Goal: Information Seeking & Learning: Learn about a topic

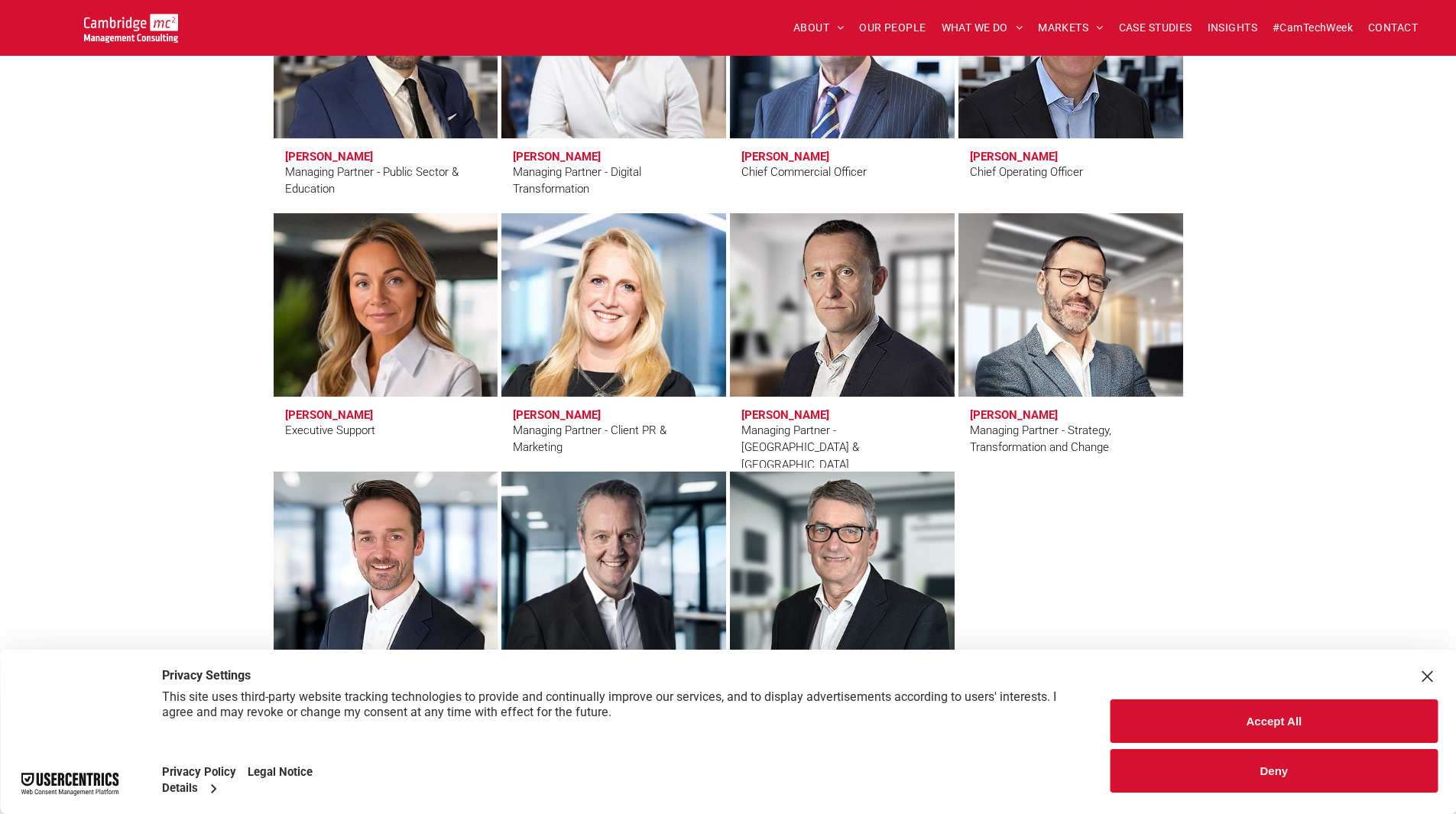
scroll to position [1299, 0]
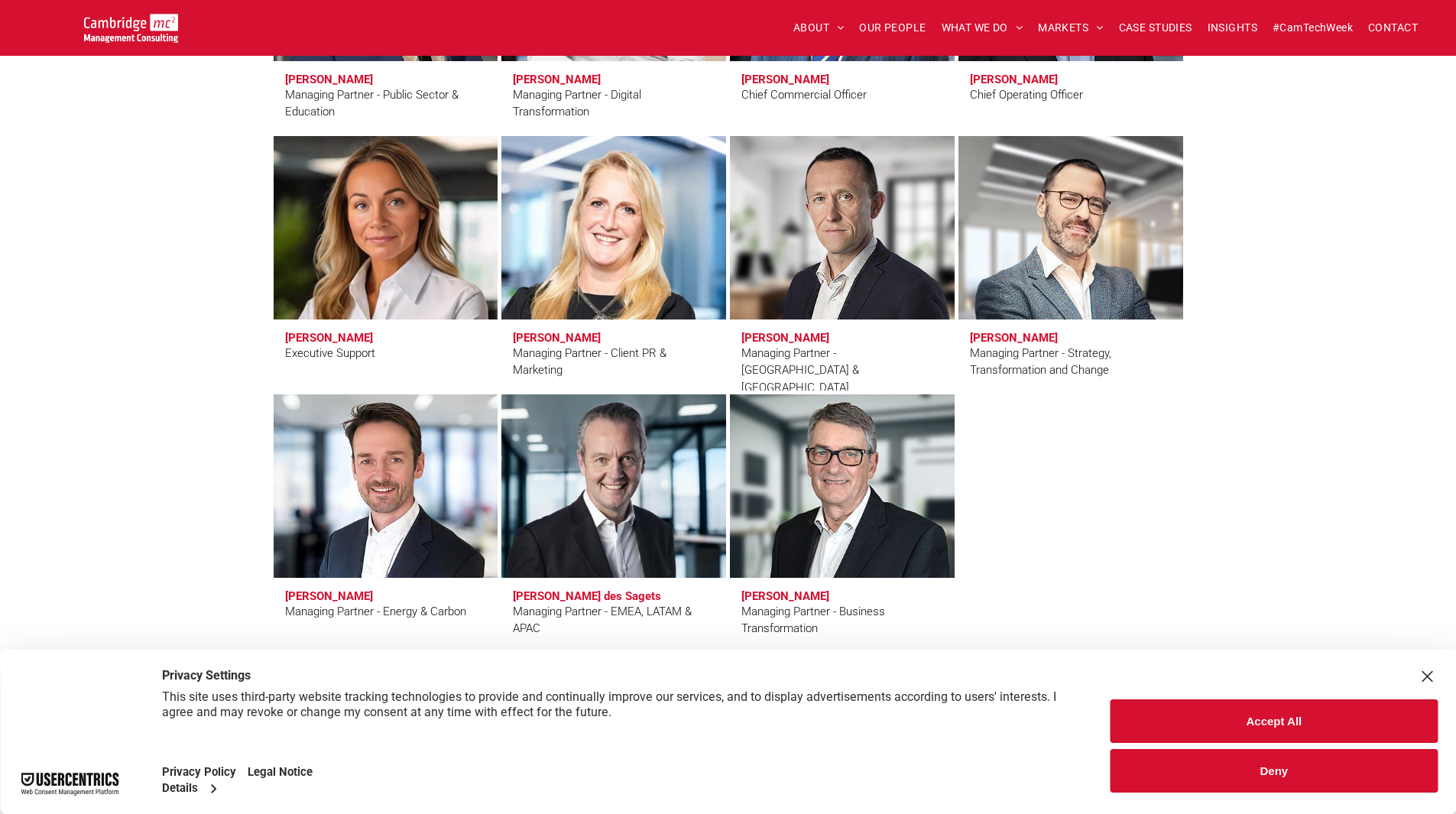
click at [387, 264] on link at bounding box center [385, 227] width 238 height 194
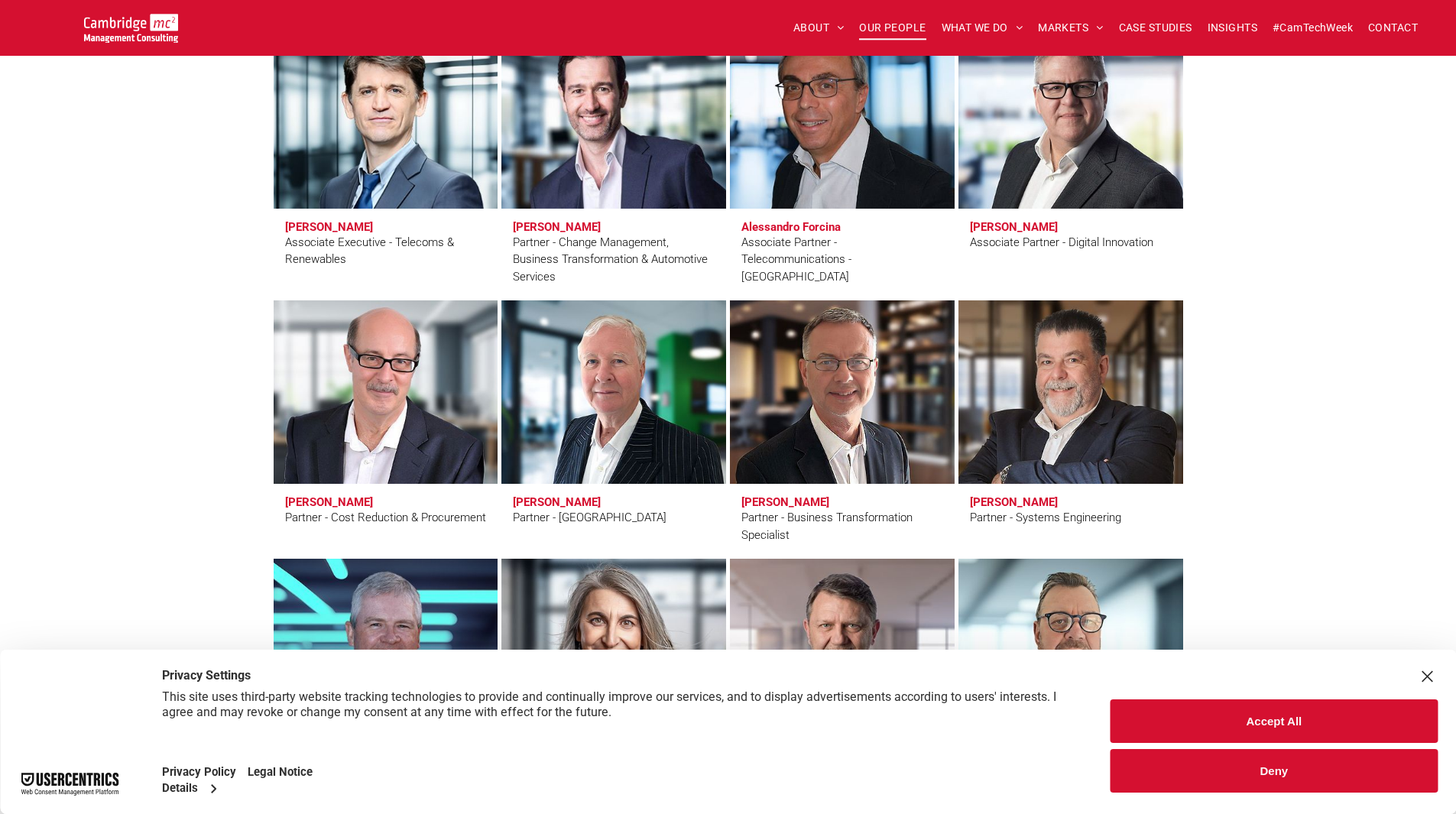
scroll to position [3515, 0]
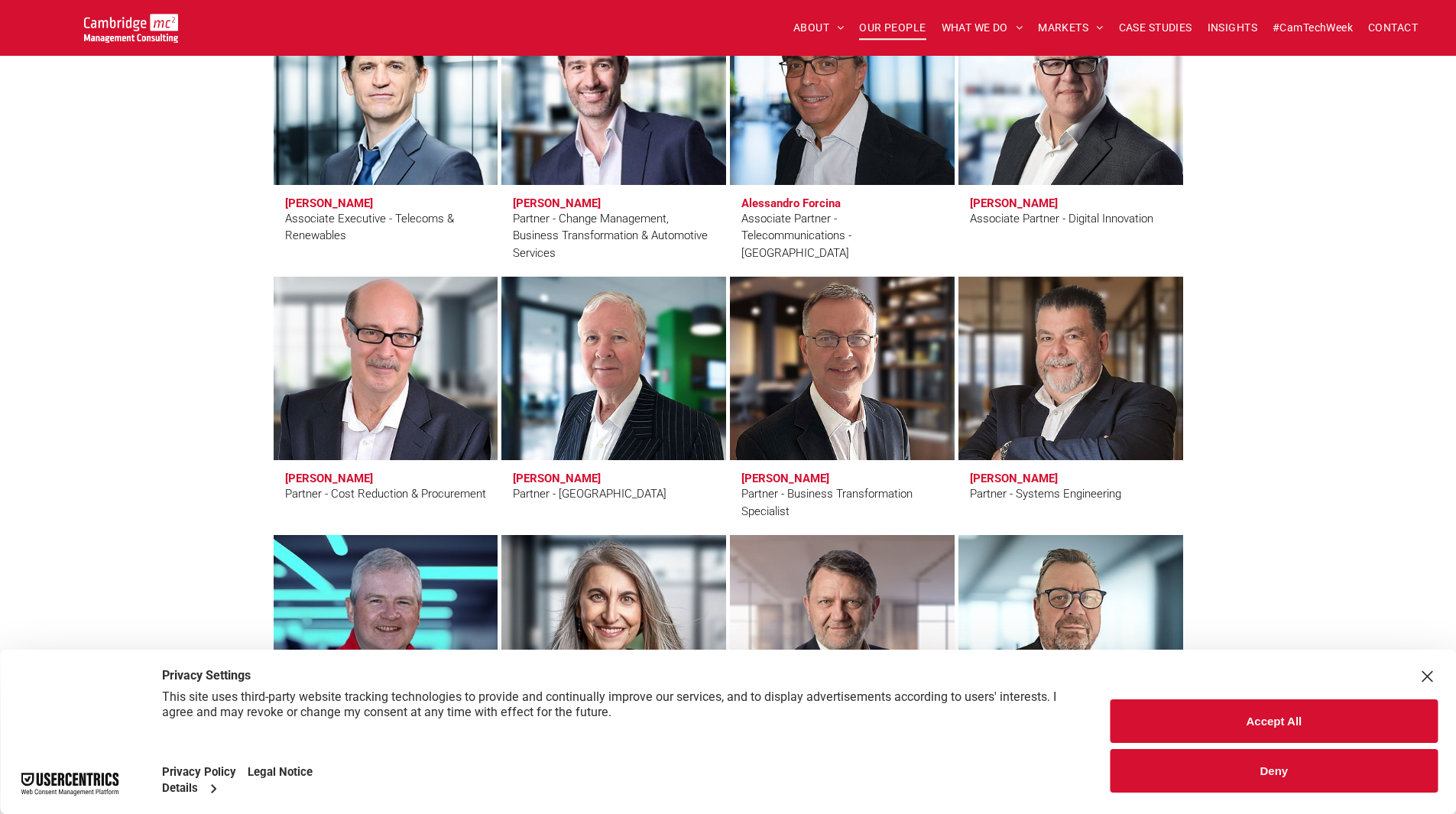
click at [324, 476] on h3 "Simon Jones" at bounding box center [328, 478] width 88 height 14
click at [352, 494] on div "Partner - Cost Reduction & Procurement" at bounding box center [385, 493] width 201 height 18
click at [298, 478] on h3 "[PERSON_NAME]" at bounding box center [328, 478] width 88 height 14
click at [298, 478] on h3 "Simon Jones" at bounding box center [328, 478] width 88 height 14
click at [357, 493] on div "Partner - Cost Reduction & Procurement" at bounding box center [385, 493] width 201 height 18
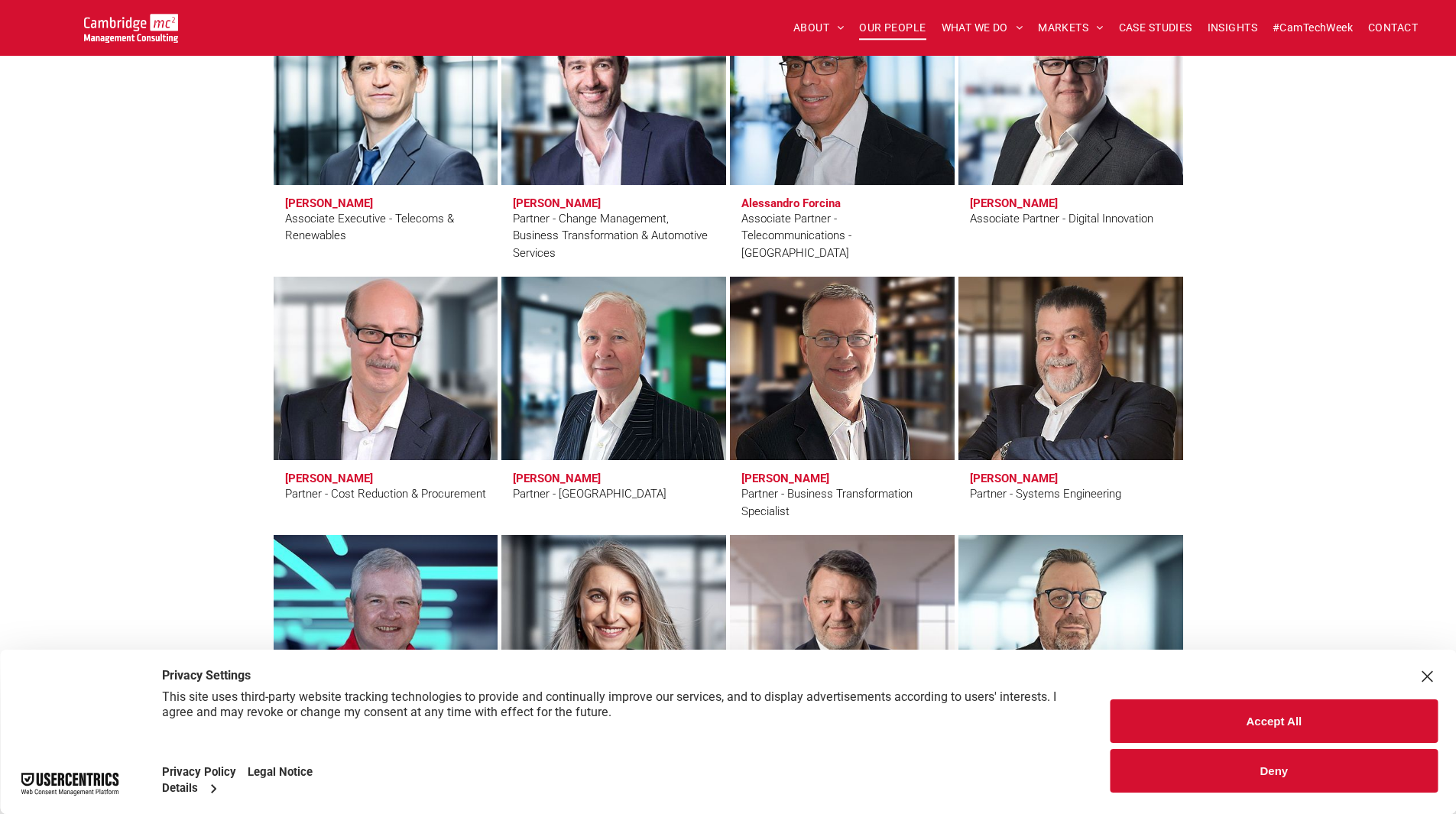
click at [410, 408] on link at bounding box center [385, 369] width 238 height 194
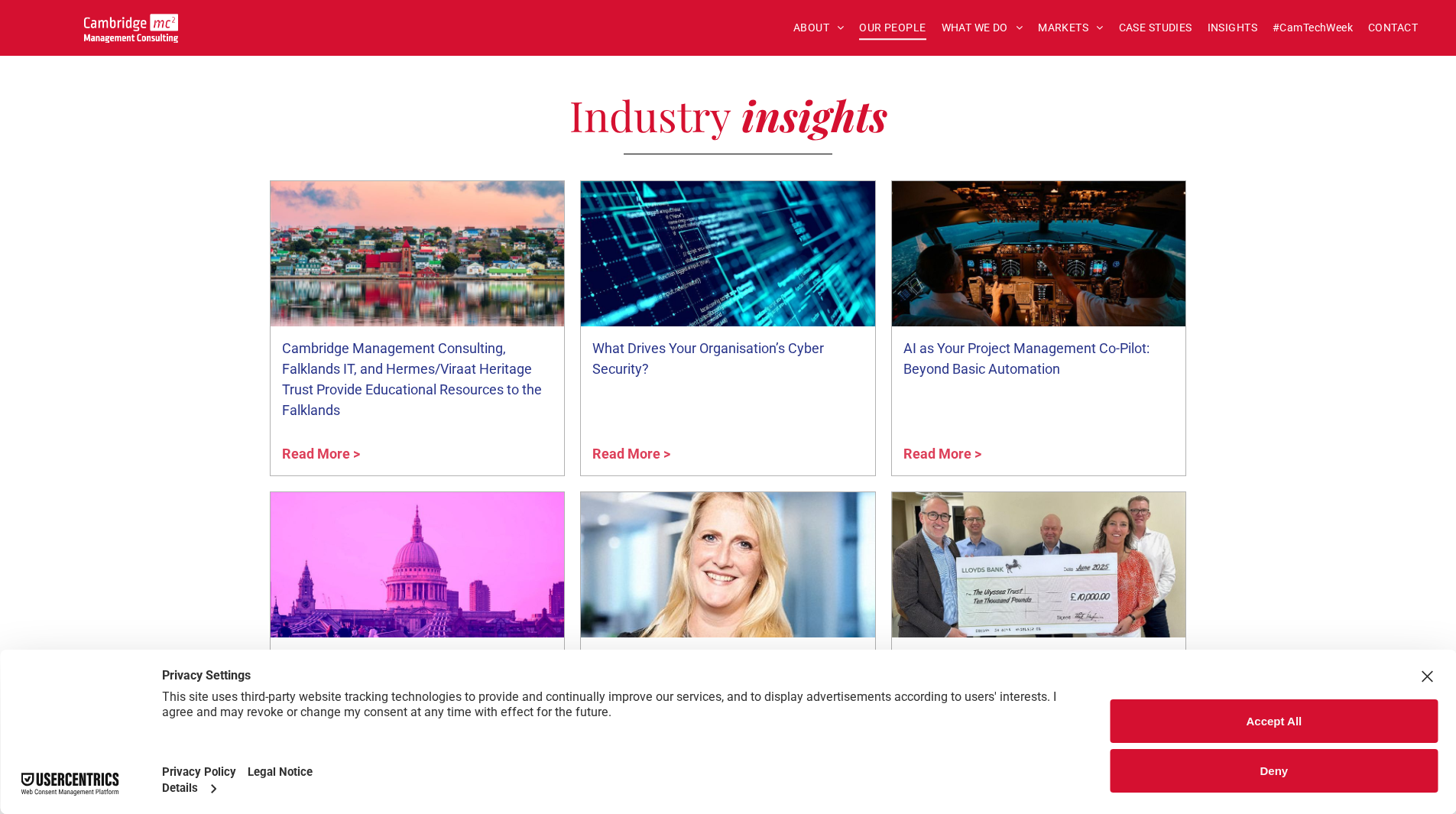
scroll to position [5501, 0]
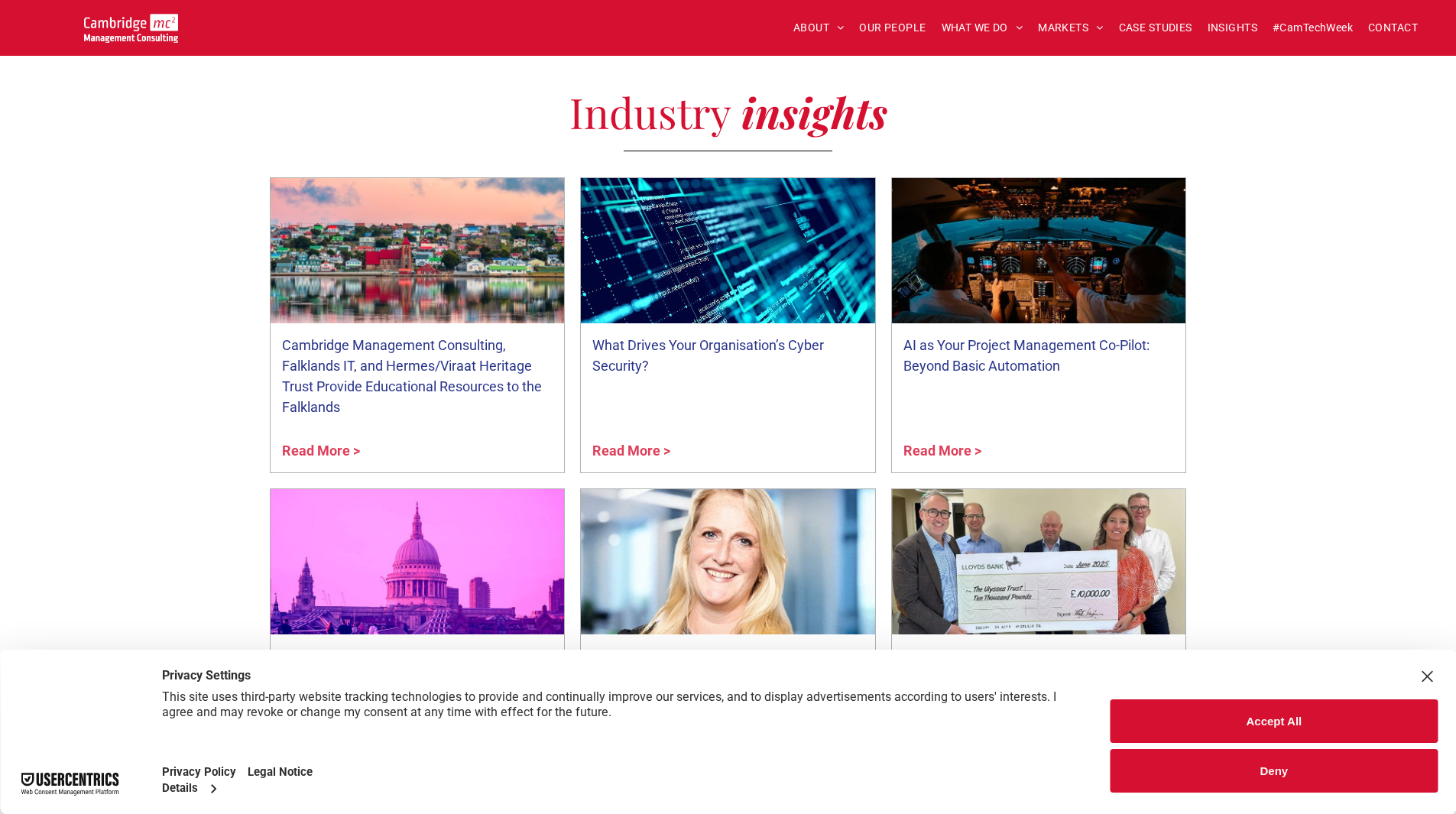
click at [683, 342] on link "What Drives Your Organisation’s Cyber Security?" at bounding box center [728, 355] width 272 height 42
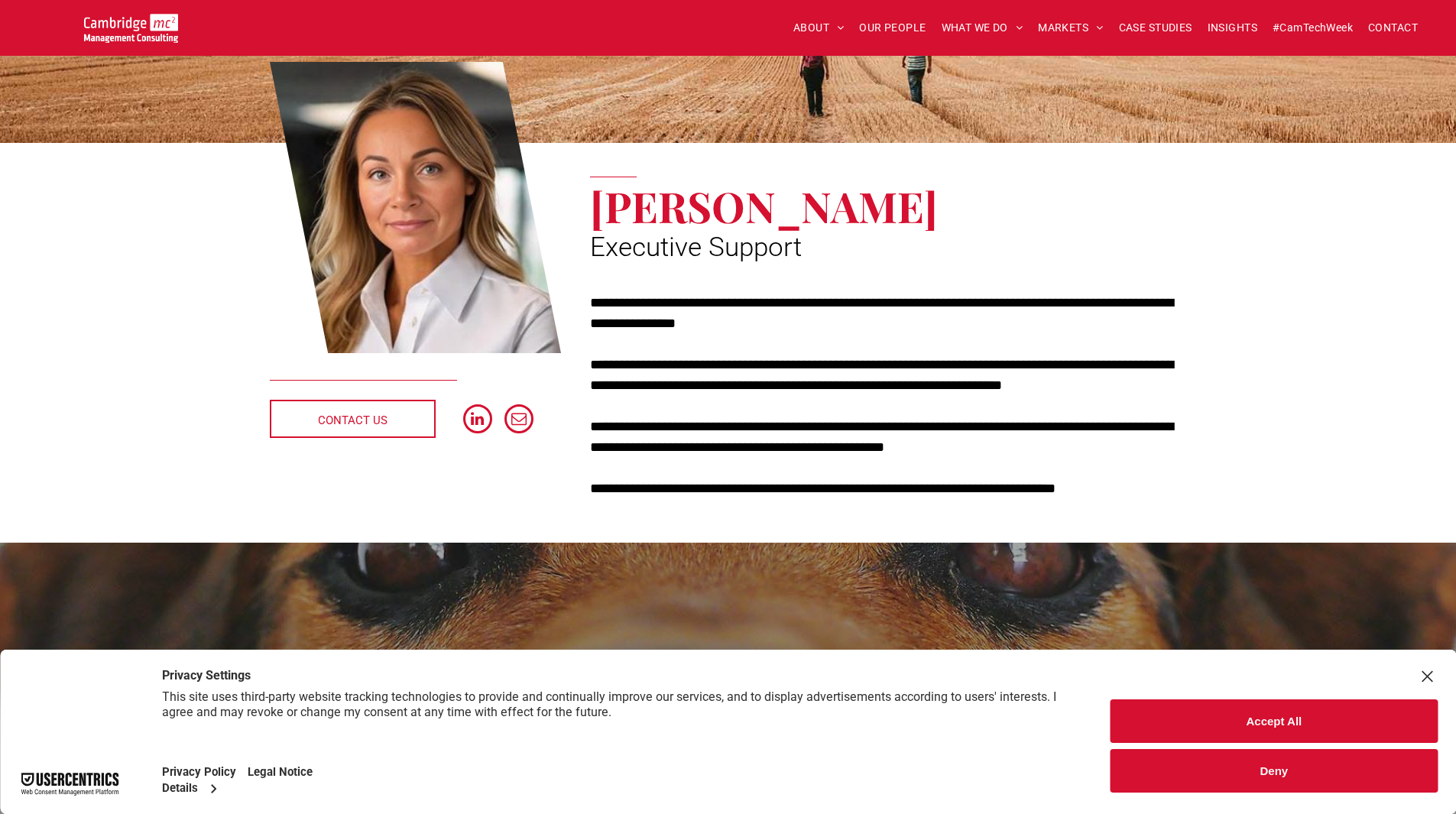
scroll to position [152, 0]
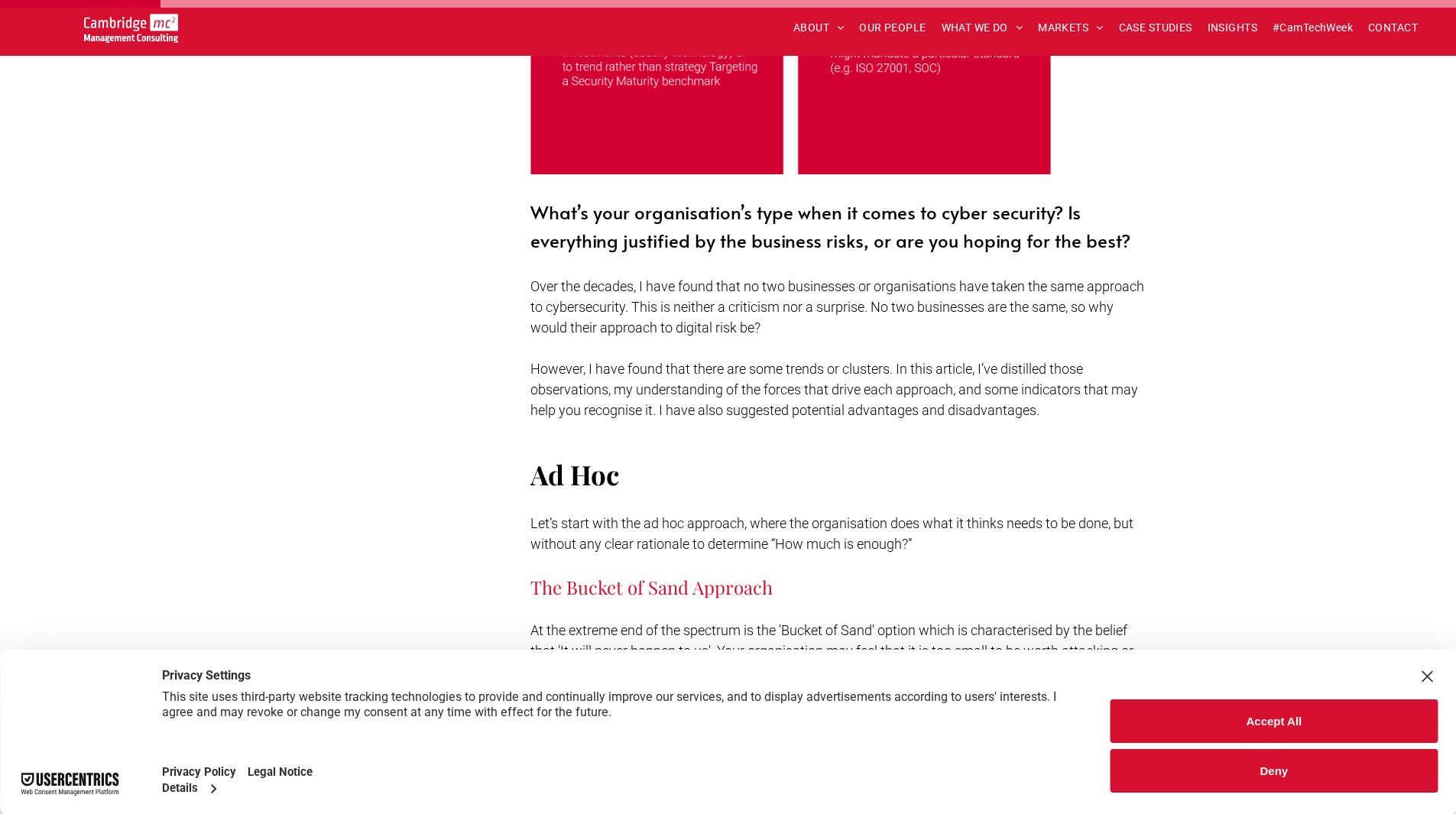
scroll to position [764, 0]
click at [1256, 721] on button "Accept All" at bounding box center [1274, 721] width 327 height 43
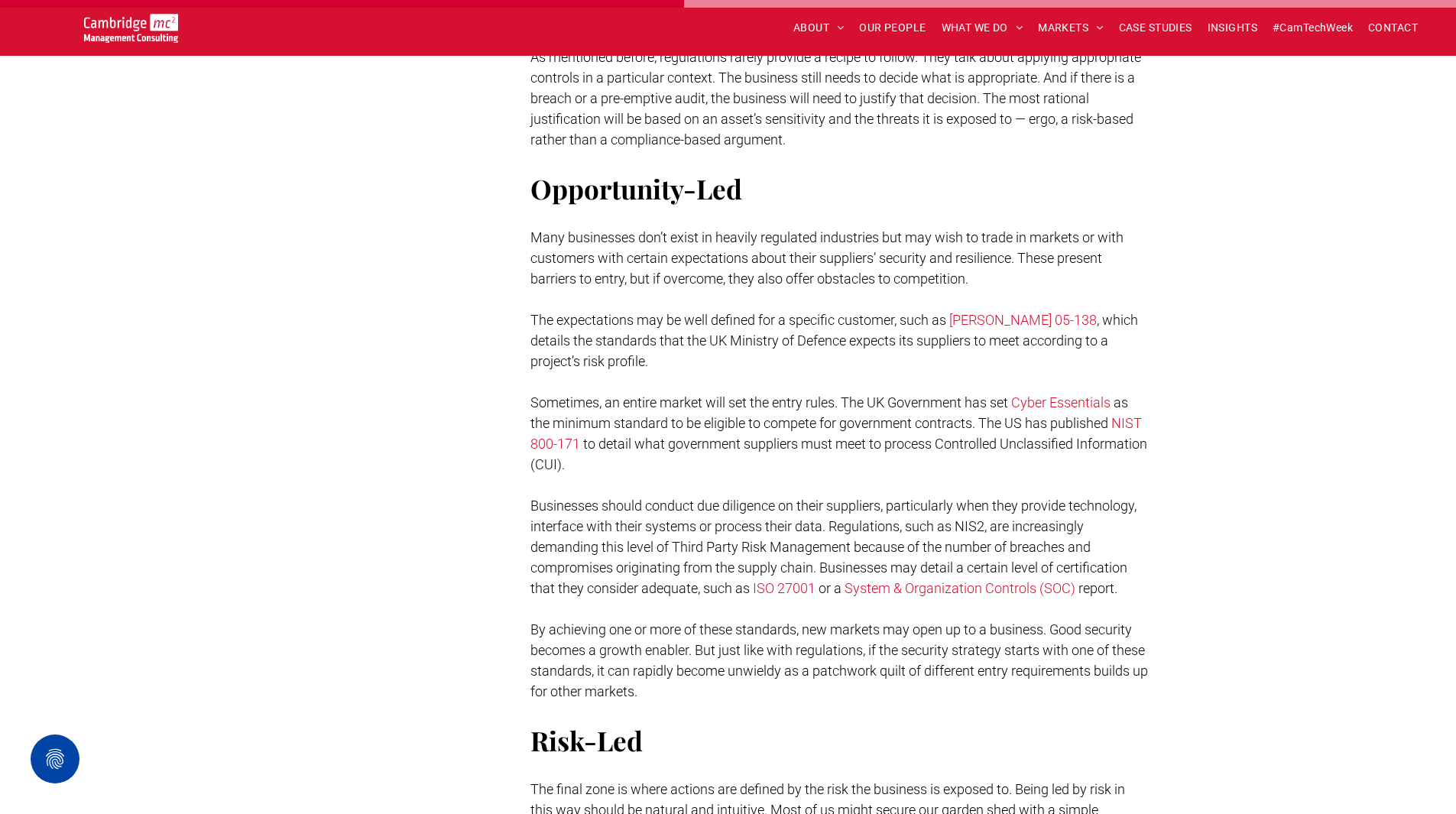
scroll to position [3209, 0]
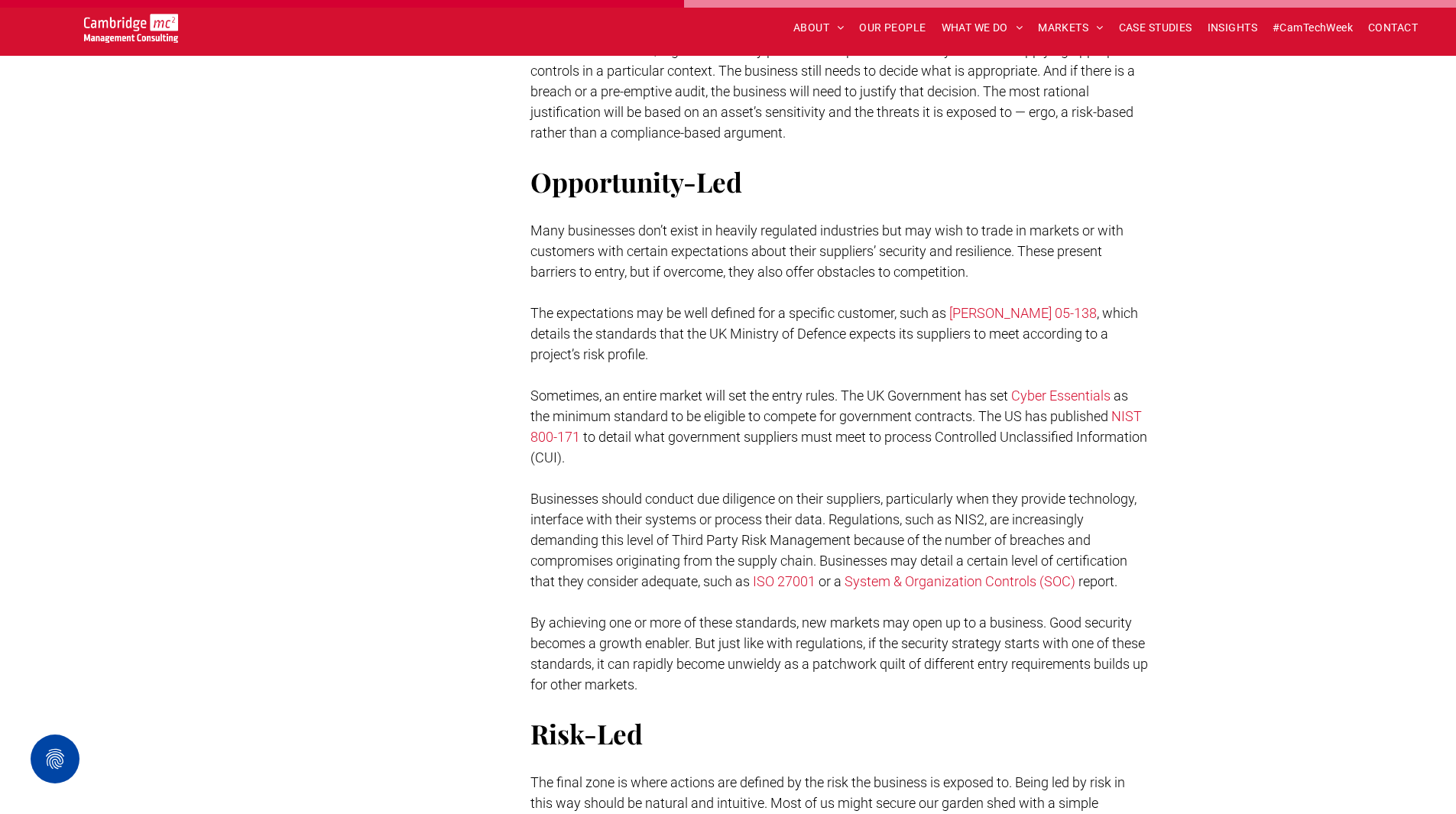
click at [977, 272] on p "Many businesses don’t exist in heavily regulated industries but may wish to tra…" at bounding box center [839, 250] width 618 height 62
click at [603, 316] on span "The expectations may be well defined for a specific customer, such as" at bounding box center [739, 312] width 416 height 16
click at [669, 246] on span "Many businesses don’t exist in heavily regulated industries but may wish to tra…" at bounding box center [827, 251] width 593 height 57
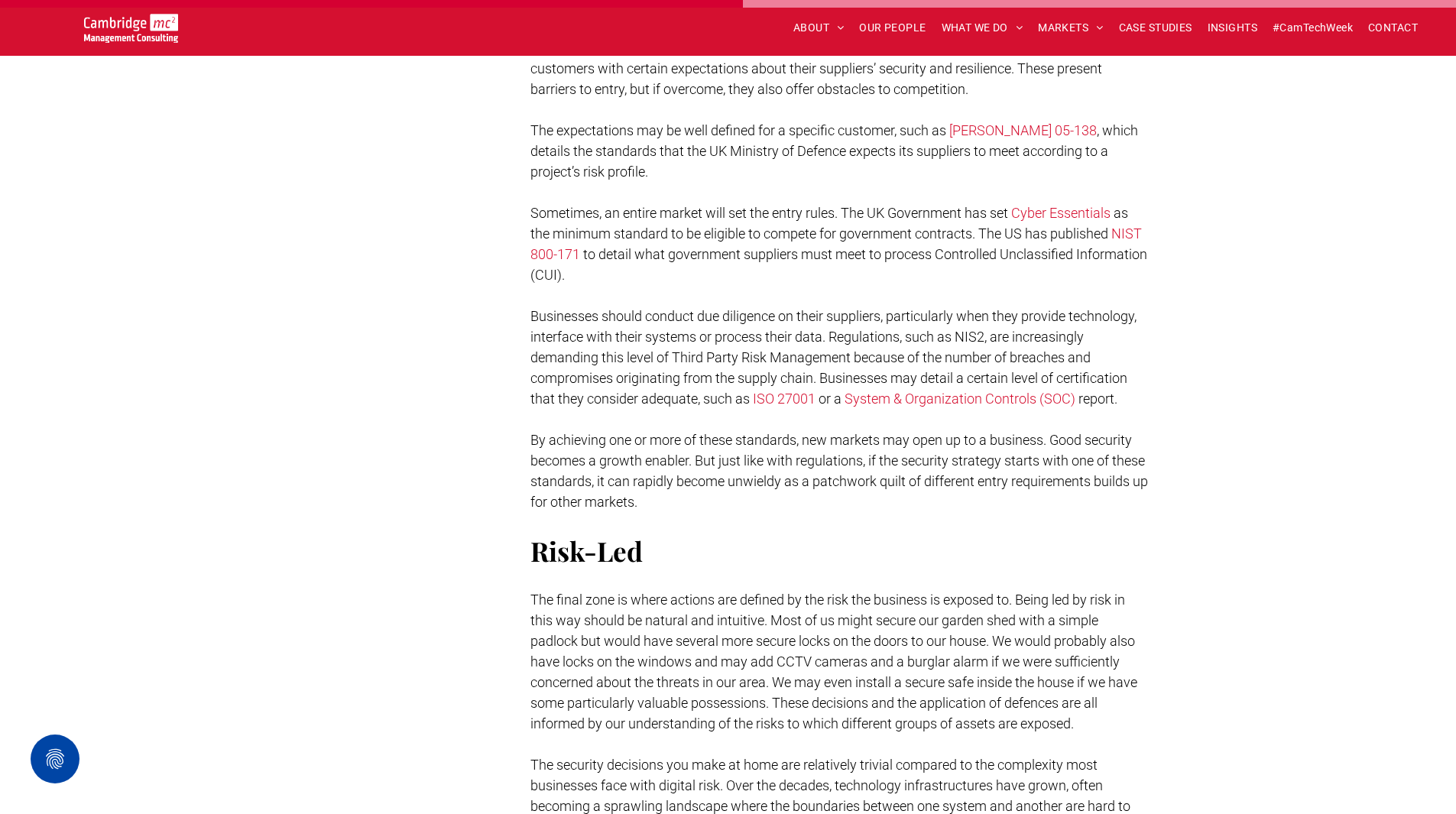
scroll to position [3132, 0]
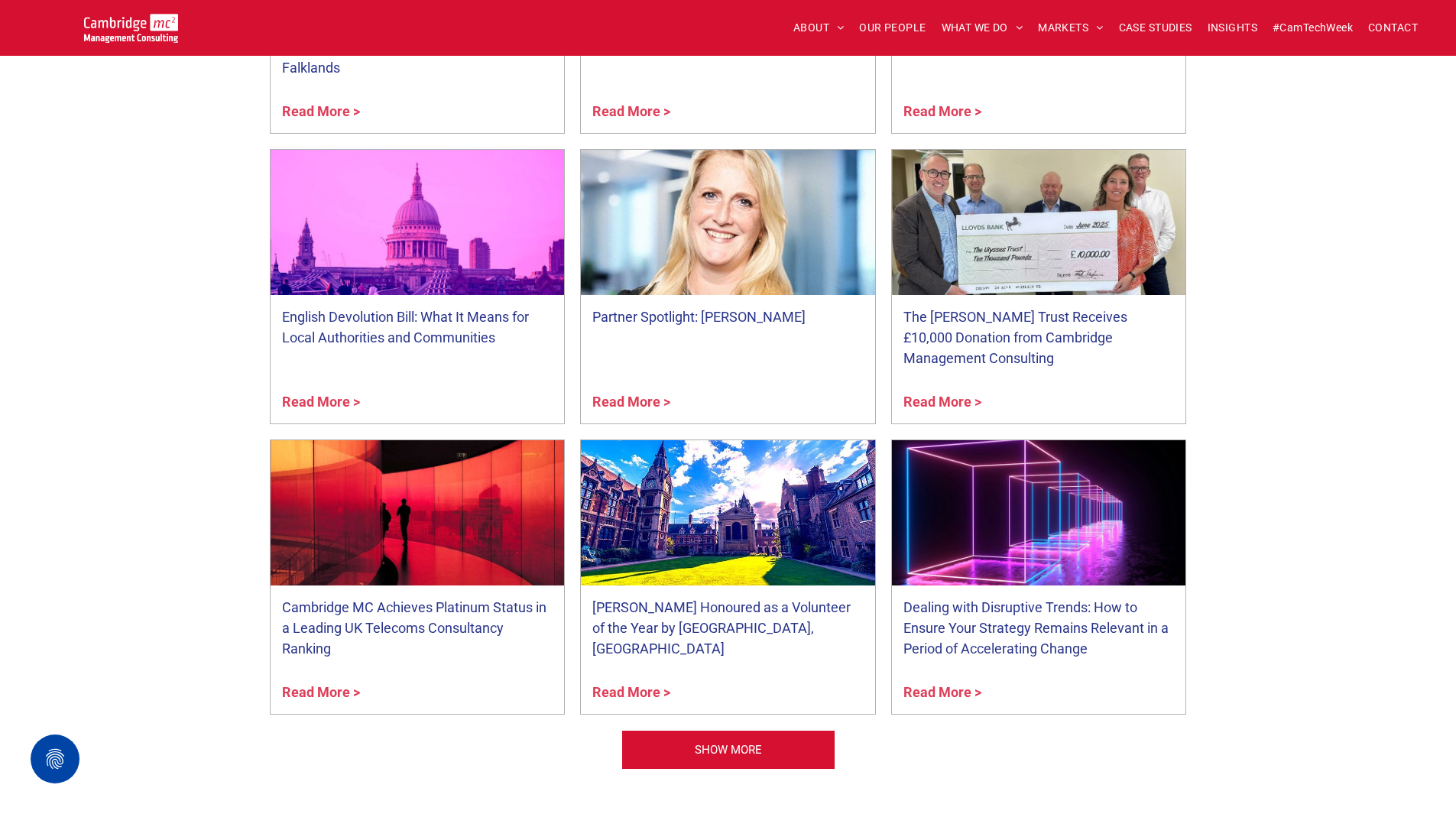
scroll to position [5883, 0]
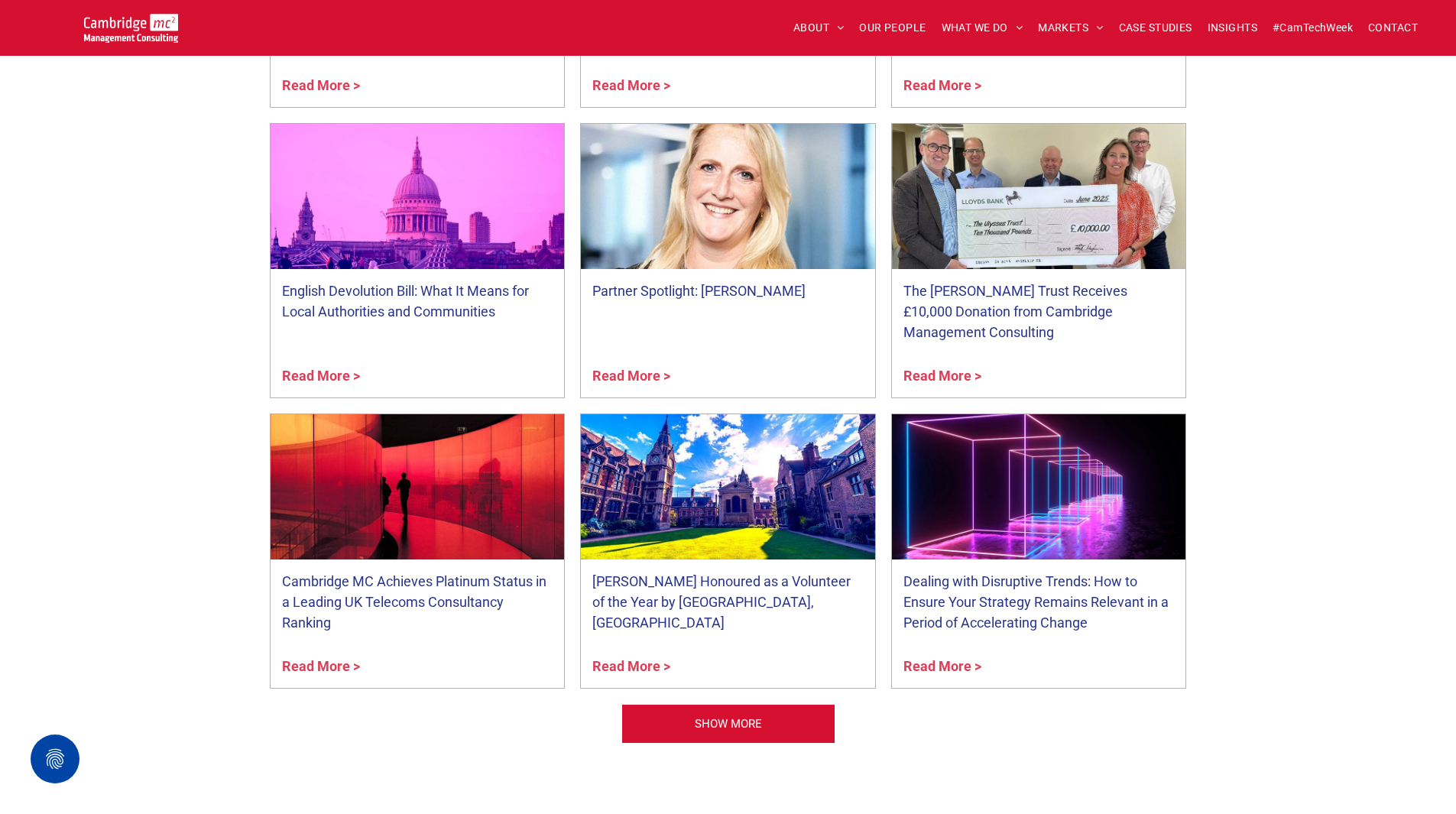
click at [630, 365] on link "Read More >" at bounding box center [728, 375] width 272 height 20
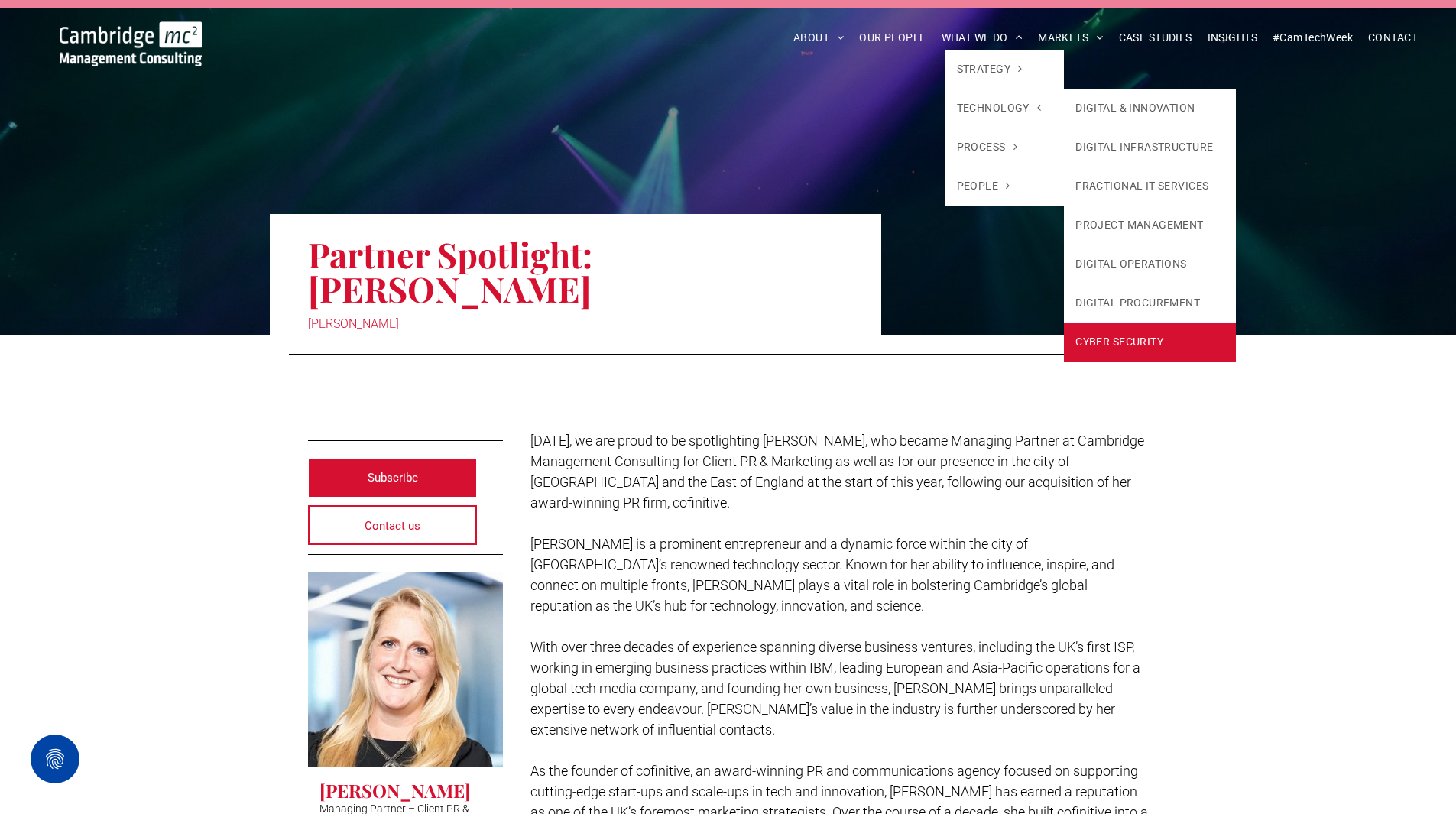
click at [1158, 346] on link "CYBER SECURITY" at bounding box center [1150, 342] width 172 height 39
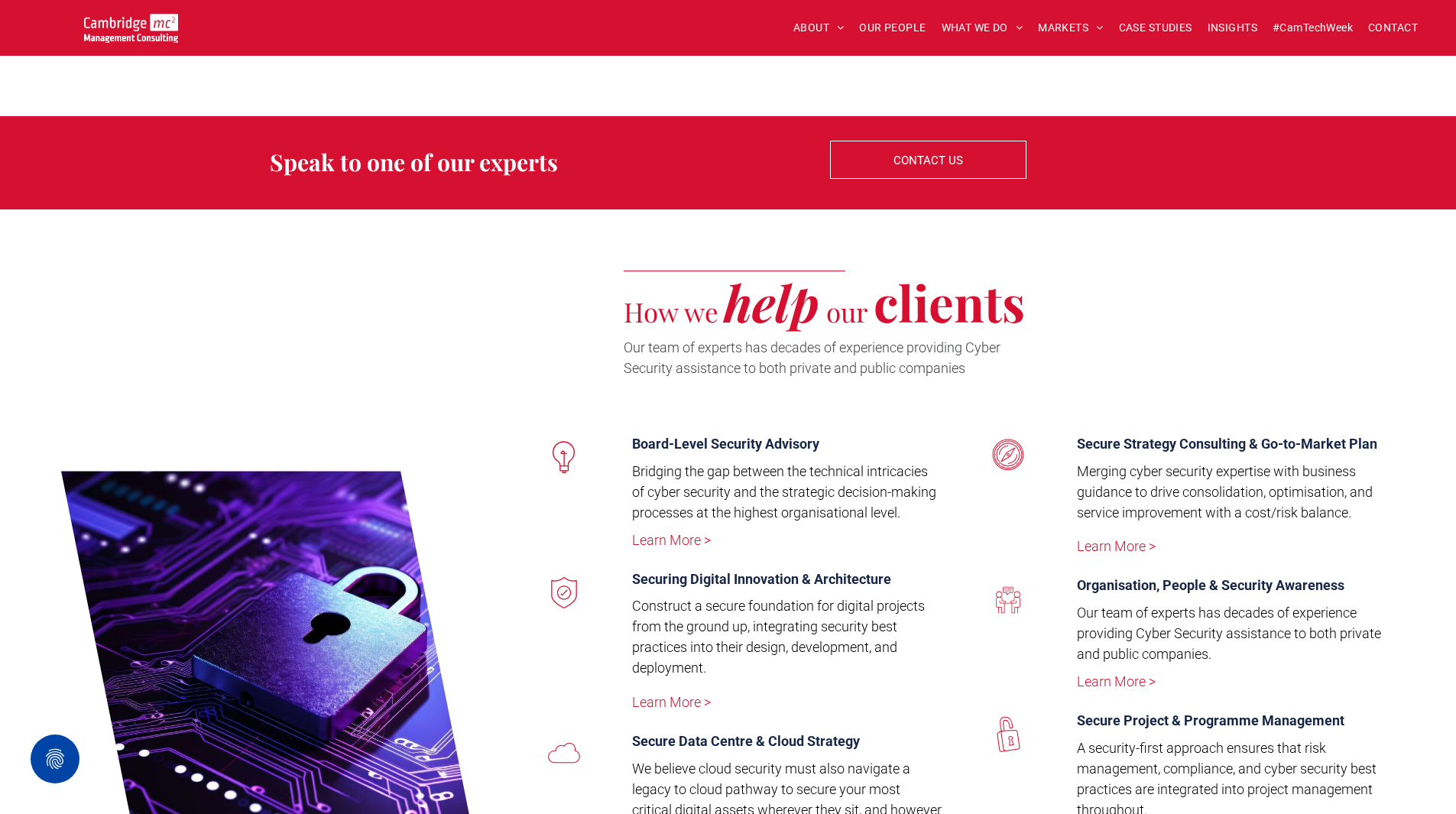
scroll to position [2827, 0]
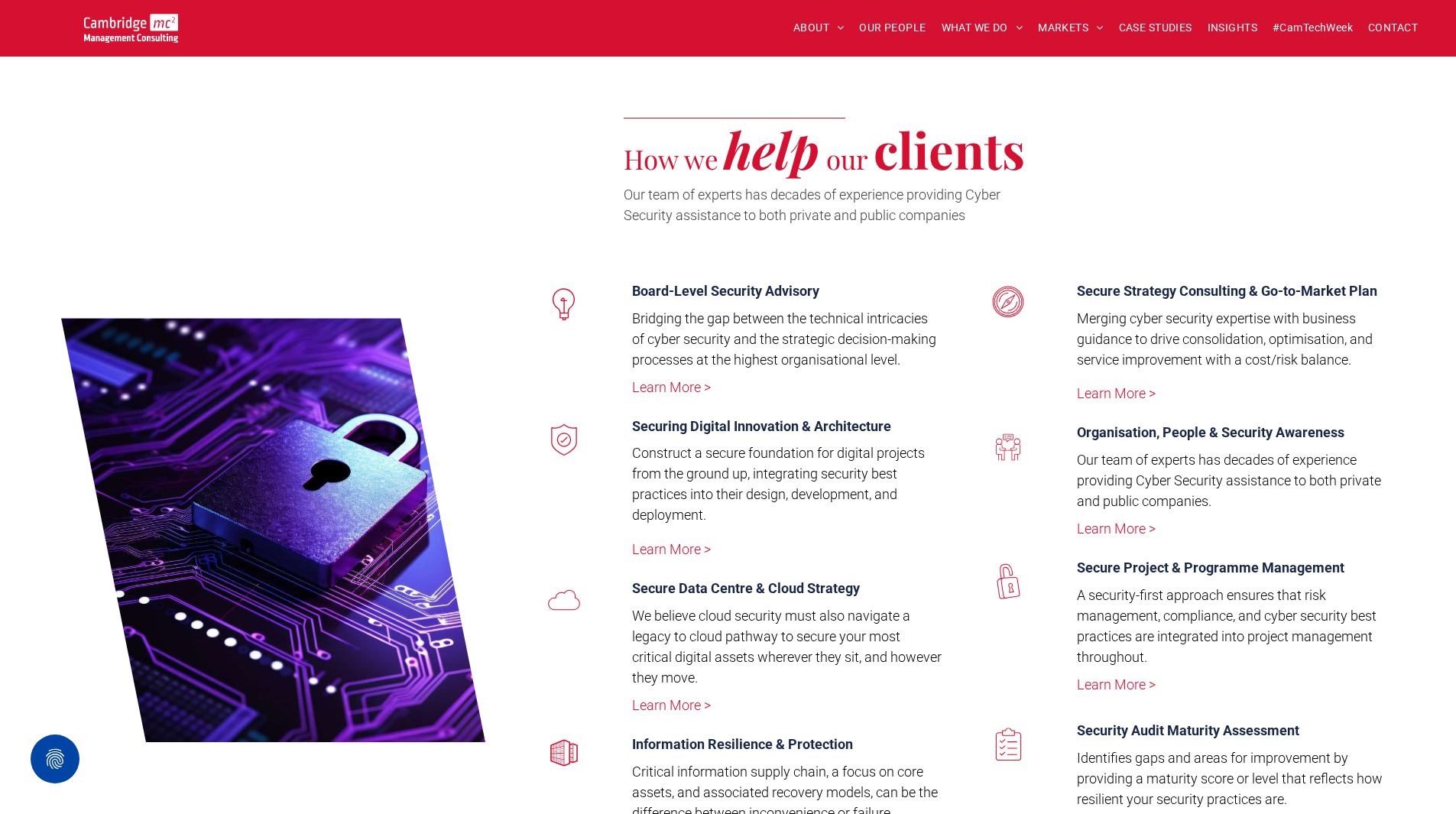
click at [664, 396] on div "Learn More >" at bounding box center [788, 386] width 311 height 19
click at [673, 395] on link "Learn More >" at bounding box center [671, 386] width 79 height 16
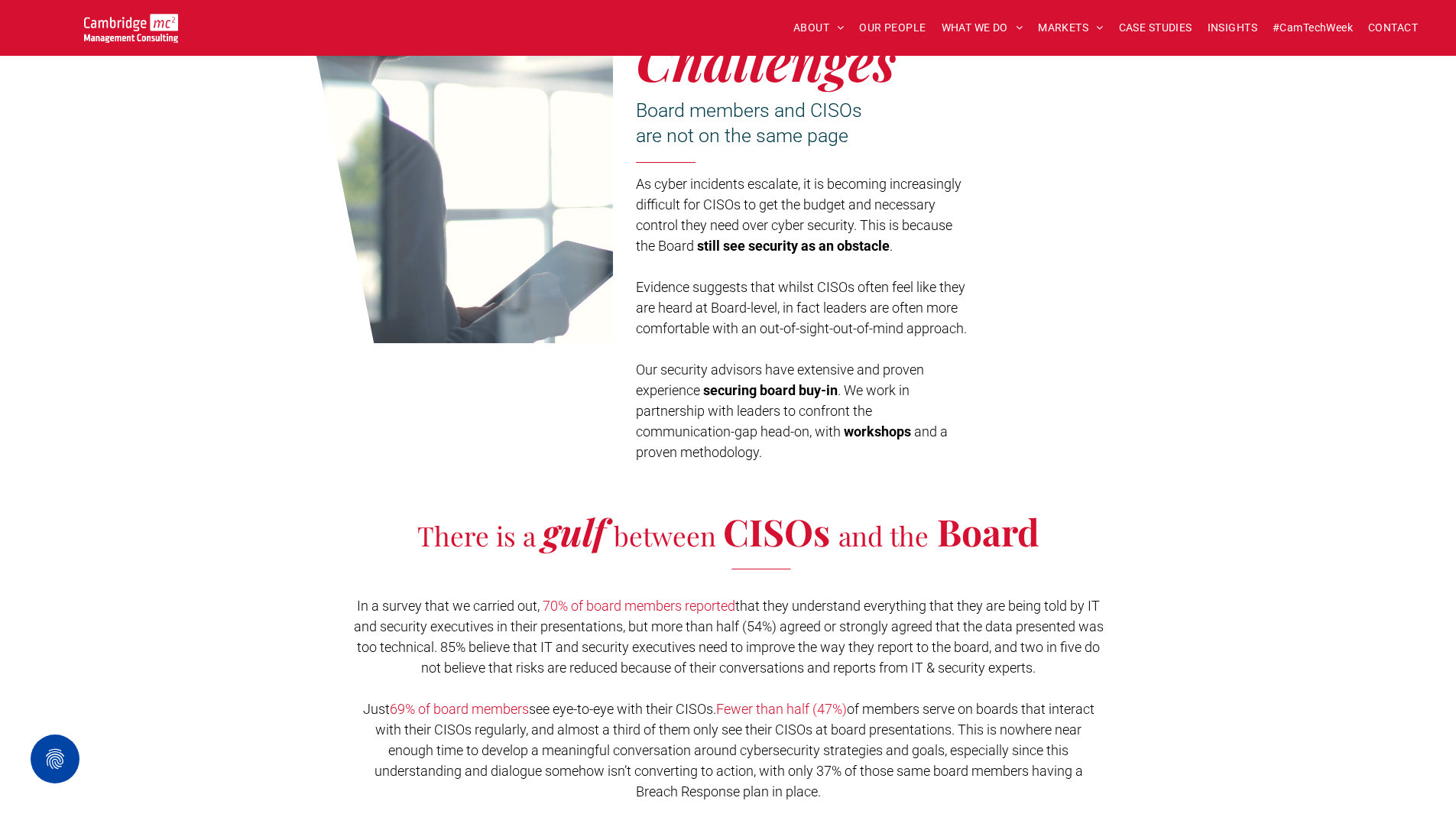
scroll to position [841, 0]
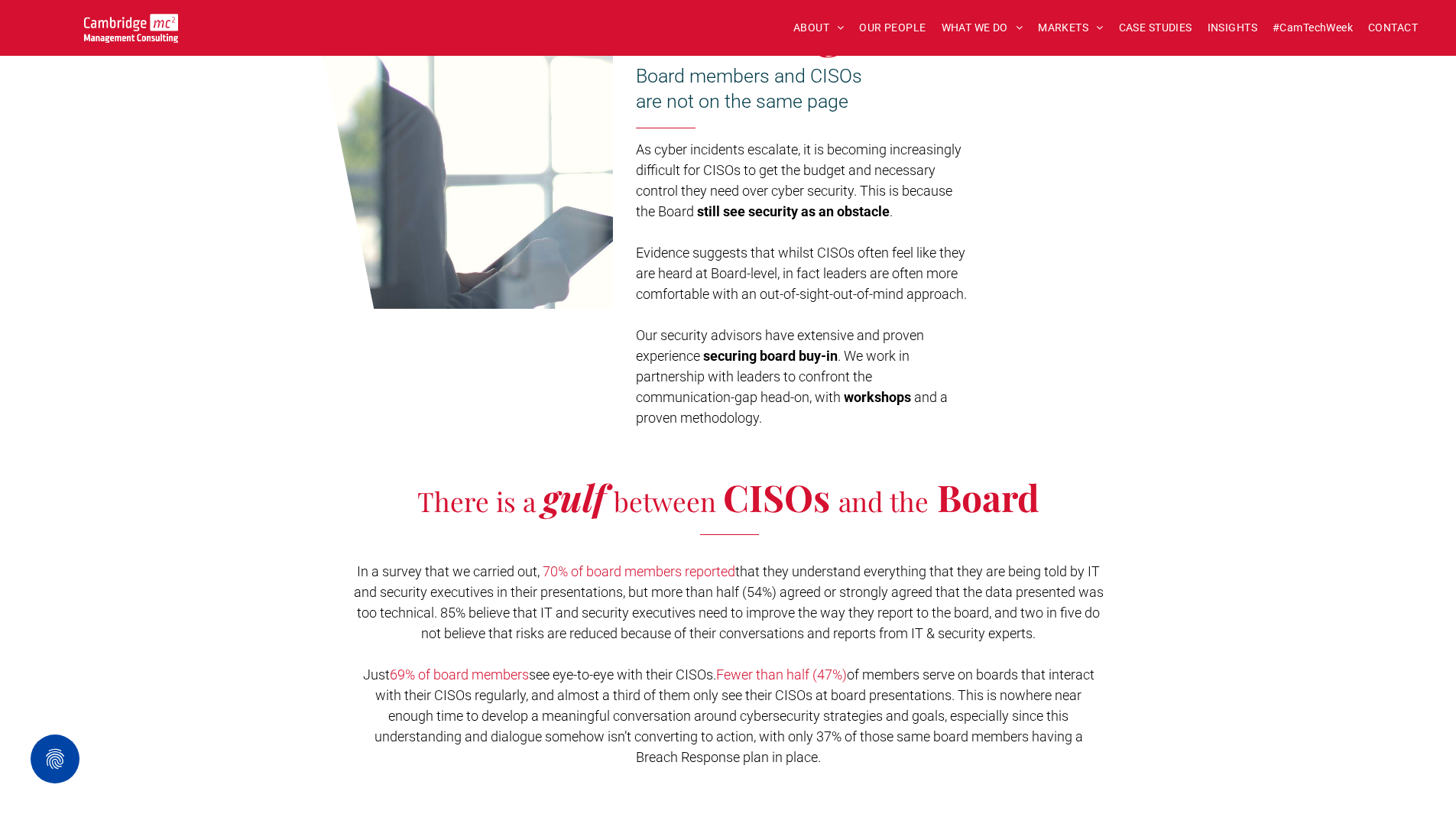
drag, startPoint x: 1058, startPoint y: 420, endPoint x: 1208, endPoint y: 226, distance: 245.2
click at [1210, 225] on div "Security Leadership Challenges Board members and CISOs are not on the same page…" at bounding box center [728, 99] width 1456 height 673
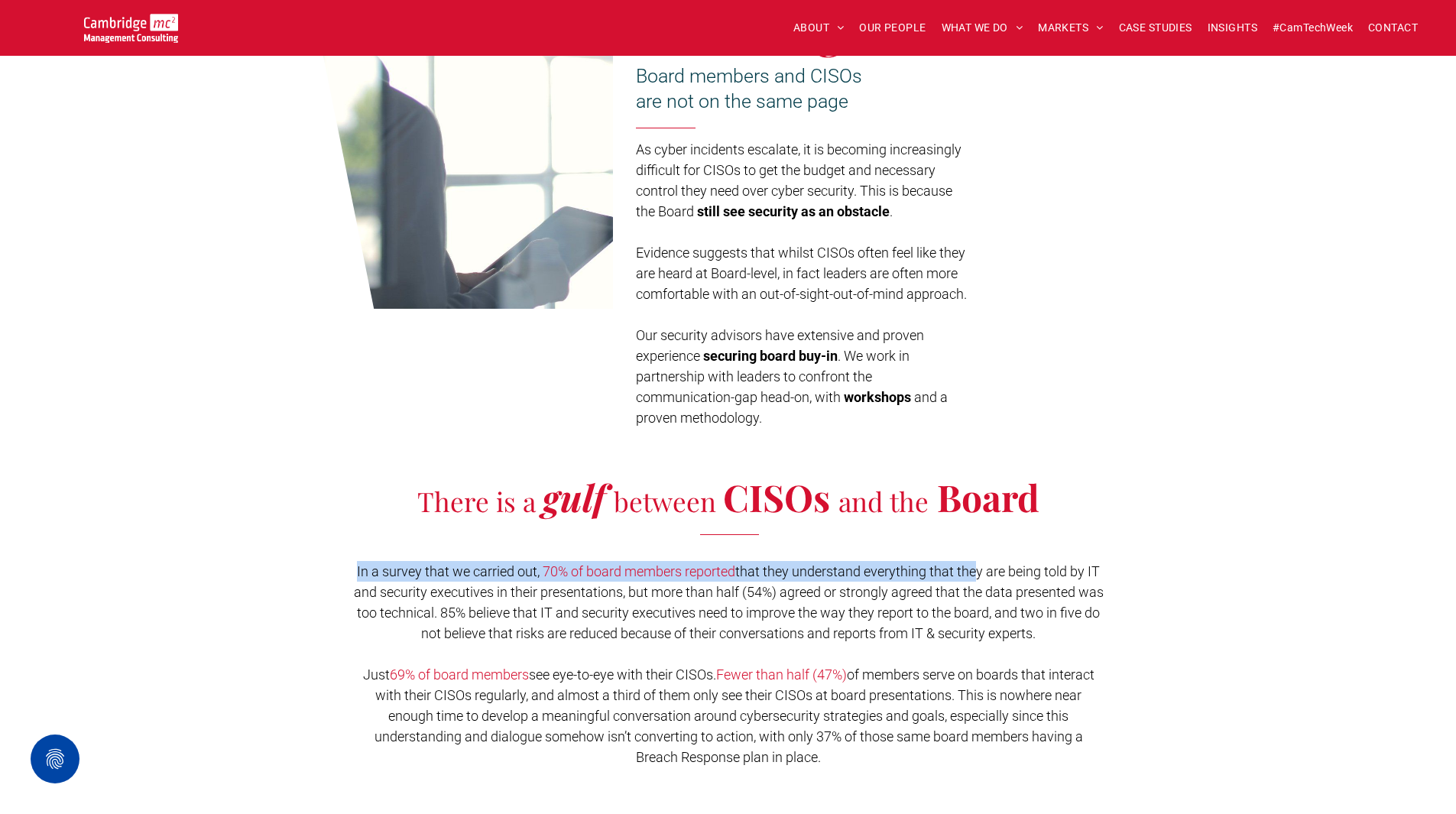
drag, startPoint x: 1163, startPoint y: 249, endPoint x: 971, endPoint y: 553, distance: 359.6
click at [972, 553] on div "There is a gulf between CISOs and the Board In a survey that we carried out, 70…" at bounding box center [728, 625] width 917 height 302
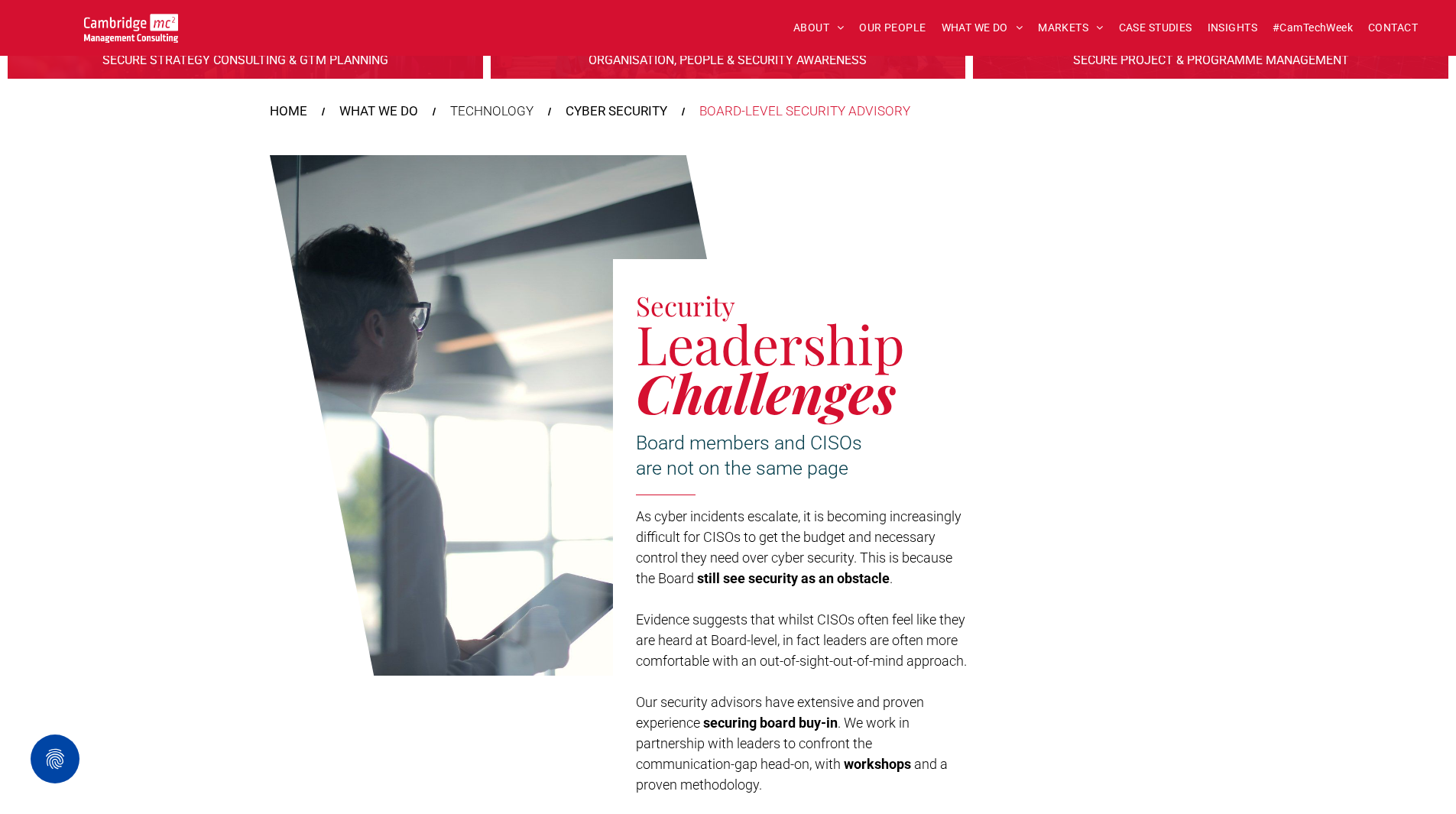
scroll to position [306, 0]
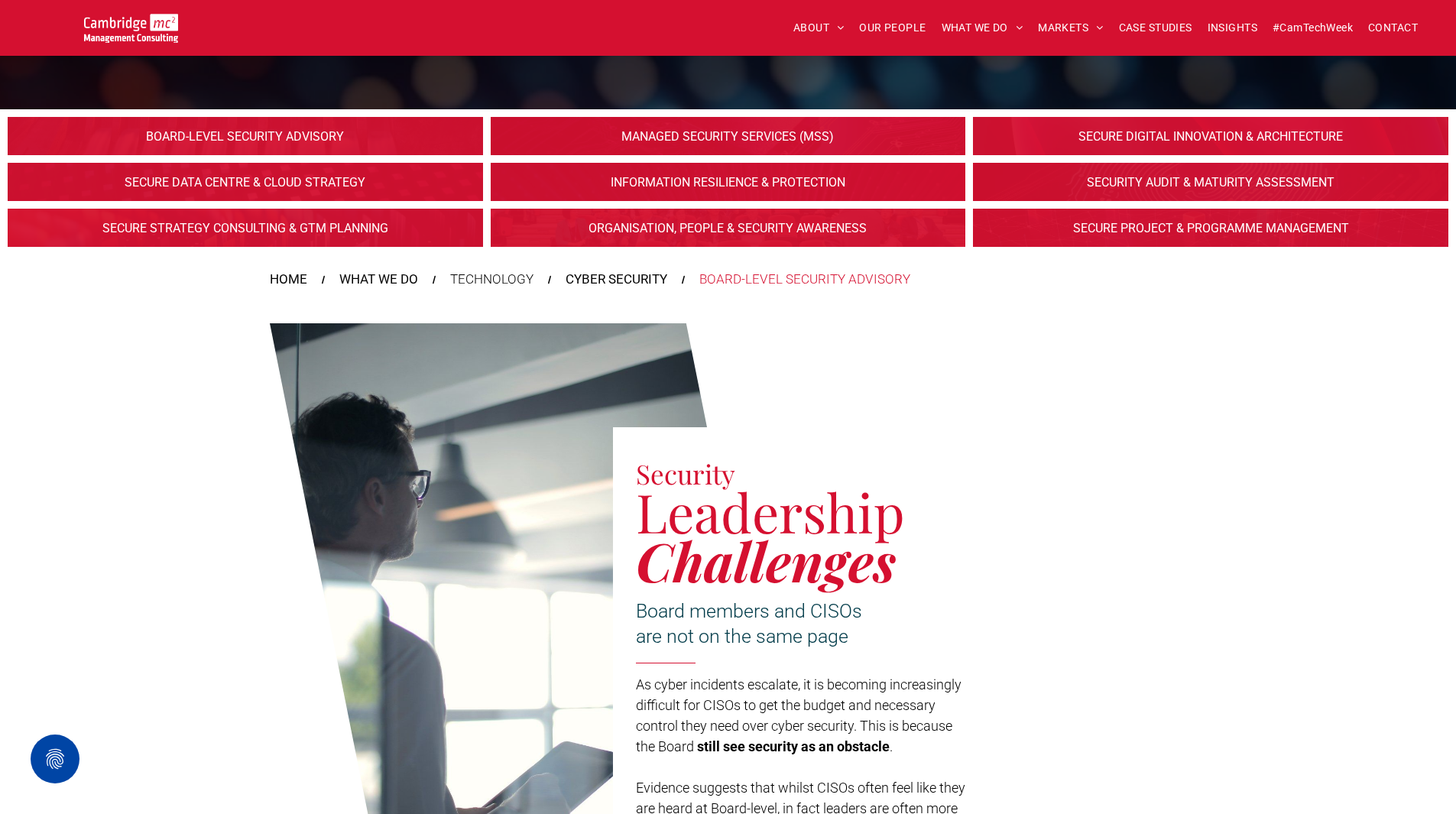
click at [768, 135] on link at bounding box center [728, 137] width 504 height 41
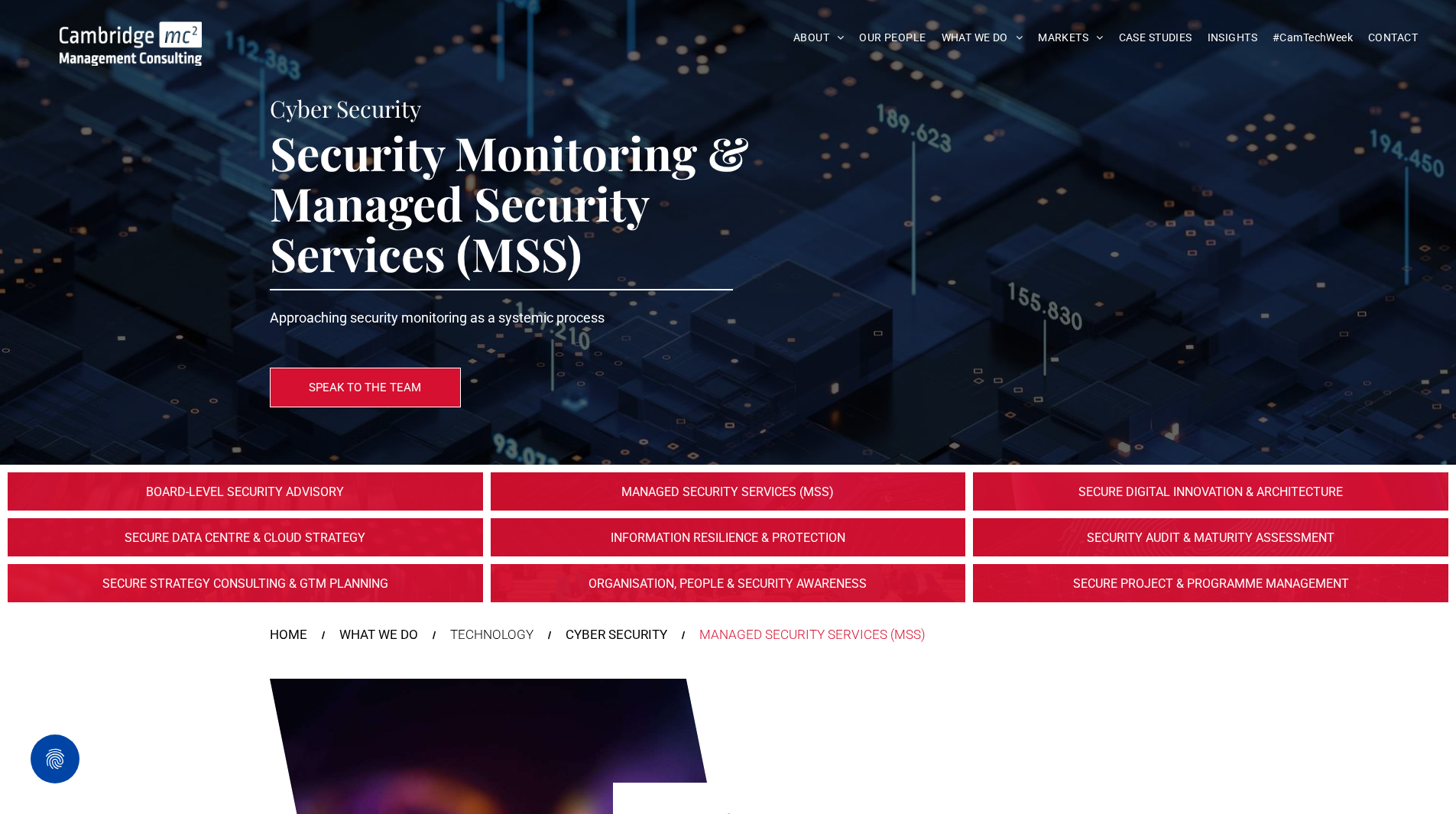
click at [1159, 525] on link at bounding box center [1211, 538] width 504 height 41
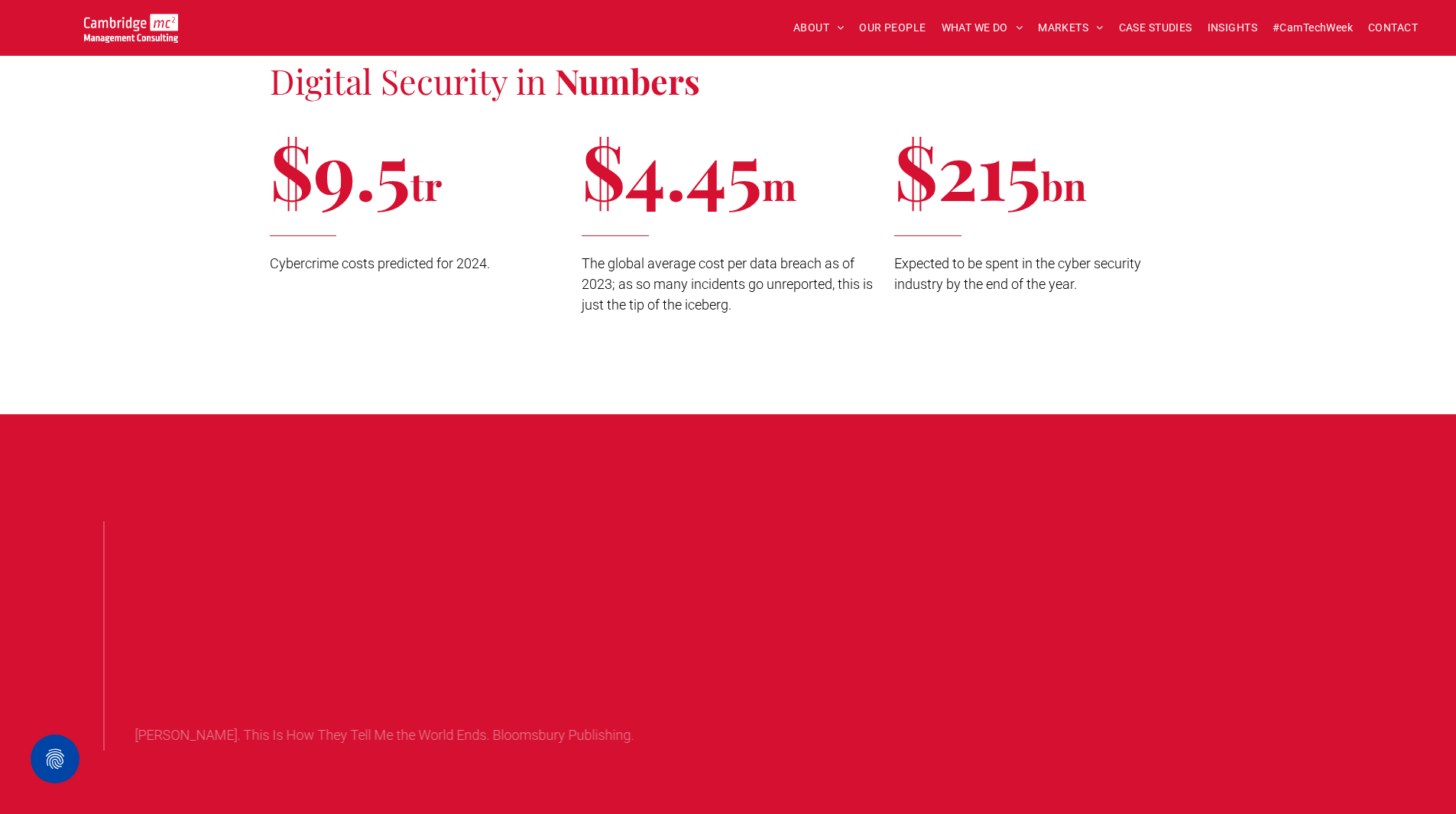
scroll to position [3056, 0]
